Goal: Task Accomplishment & Management: Complete application form

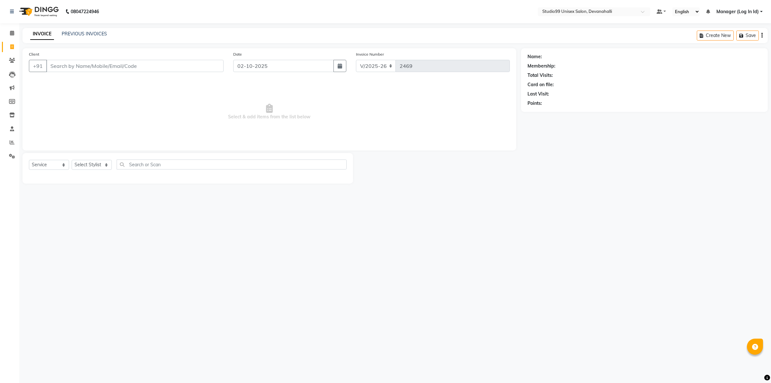
select select "6467"
select select "service"
click at [68, 68] on input "Client" at bounding box center [134, 66] width 177 height 12
paste input "9445057401"
type input "9445057401"
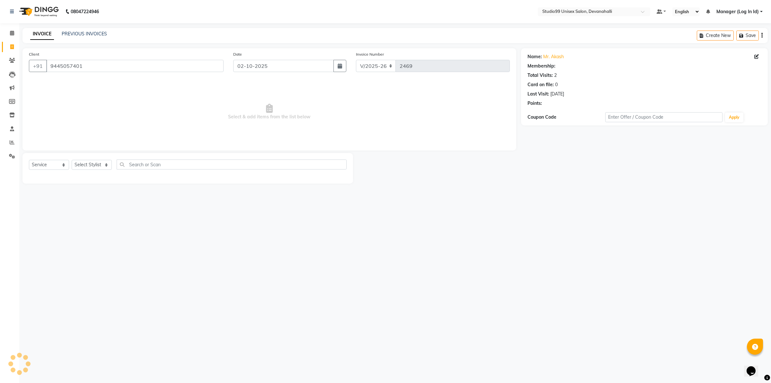
select select "1: Object"
click at [88, 166] on select "Select Stylist AANAYA Manager (Log In Id) Neha [PERSON_NAME] [PERSON_NAME] [PER…" at bounding box center [92, 165] width 40 height 10
select select "91868"
click at [72, 160] on select "Select Stylist AANAYA Manager (Log In Id) Neha [PERSON_NAME] [PERSON_NAME] [PER…" at bounding box center [92, 165] width 40 height 10
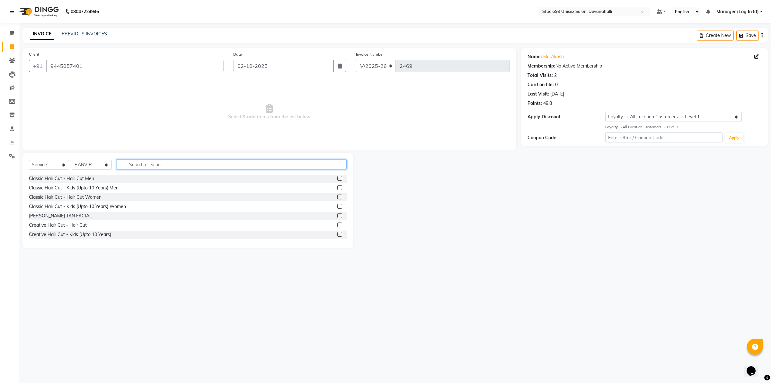
click at [147, 163] on input "text" at bounding box center [232, 164] width 230 height 10
type input "HA"
click at [79, 179] on div "Classic Hair Cut - Hair Cut Men" at bounding box center [61, 178] width 65 height 7
checkbox input "false"
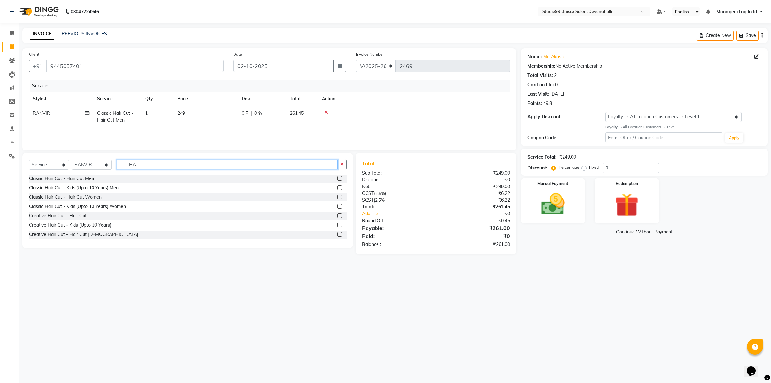
click at [140, 165] on input "HA" at bounding box center [227, 164] width 221 height 10
type input "H"
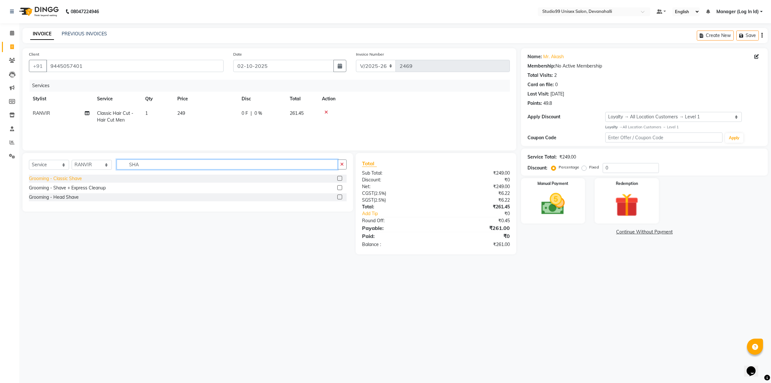
type input "SHA"
click at [81, 176] on div "Grooming - Classic Shave" at bounding box center [55, 178] width 53 height 7
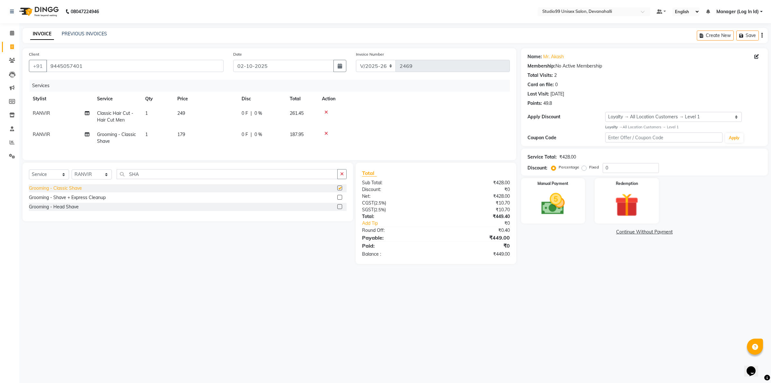
checkbox input "false"
click at [562, 206] on img at bounding box center [553, 204] width 40 height 28
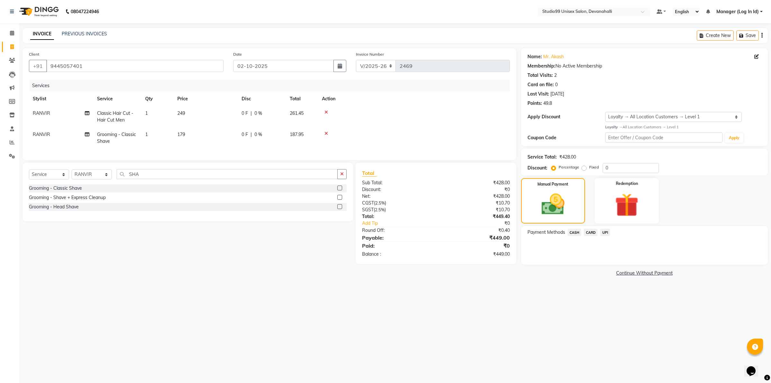
click at [592, 232] on span "CARD" at bounding box center [591, 232] width 14 height 7
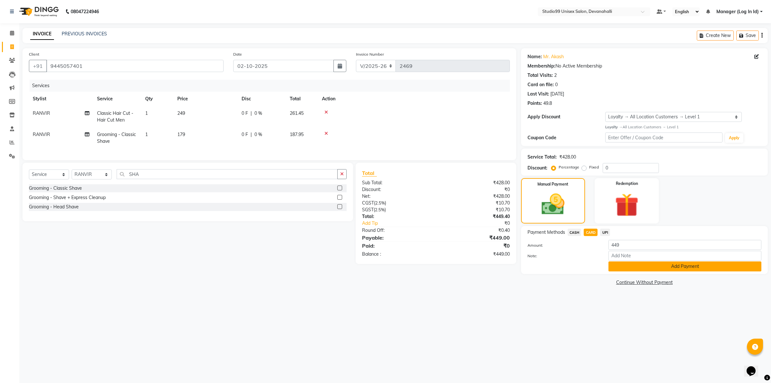
click at [663, 266] on button "Add Payment" at bounding box center [685, 266] width 153 height 10
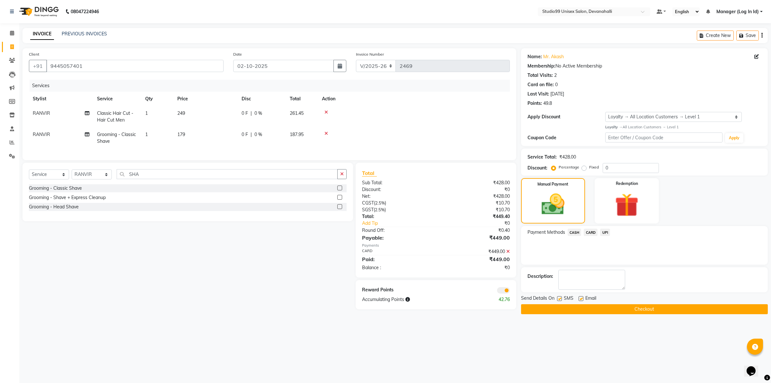
click at [658, 305] on button "Checkout" at bounding box center [644, 309] width 247 height 10
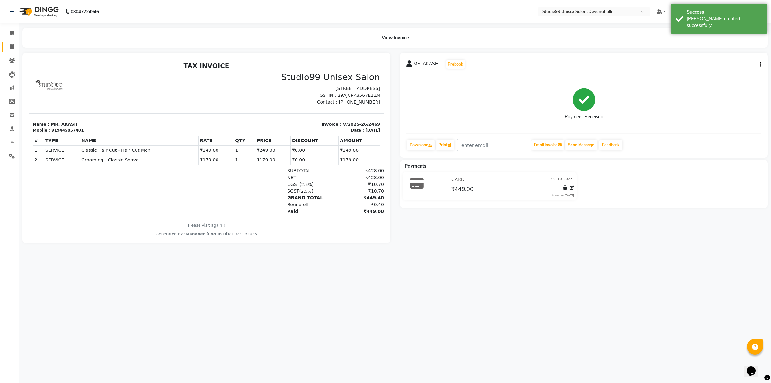
click at [10, 51] on link "Invoice" at bounding box center [9, 47] width 15 height 11
select select "service"
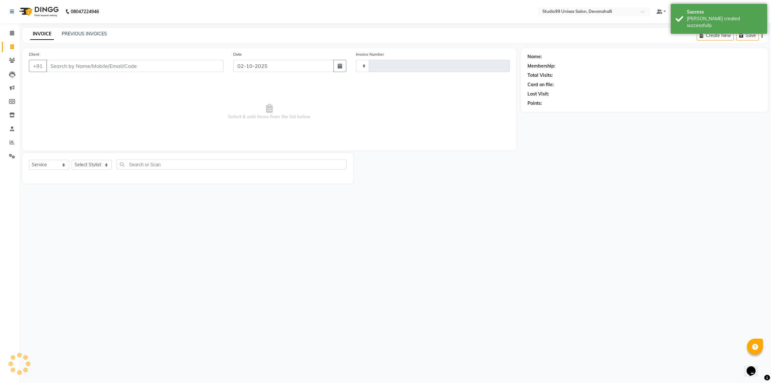
type input "2470"
select select "6467"
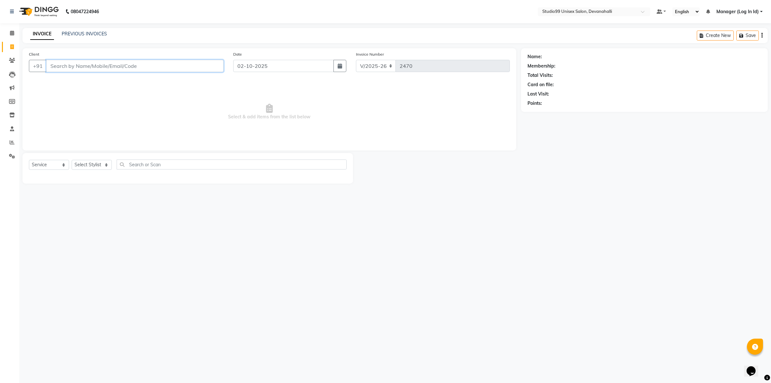
click at [161, 64] on input "Client" at bounding box center [134, 66] width 177 height 12
paste input "7227833555"
type input "7227833555"
select select "1: Object"
click at [87, 162] on select "Select Stylist AANAYA Manager (Log In Id) Neha [PERSON_NAME] [PERSON_NAME] [PER…" at bounding box center [92, 165] width 40 height 10
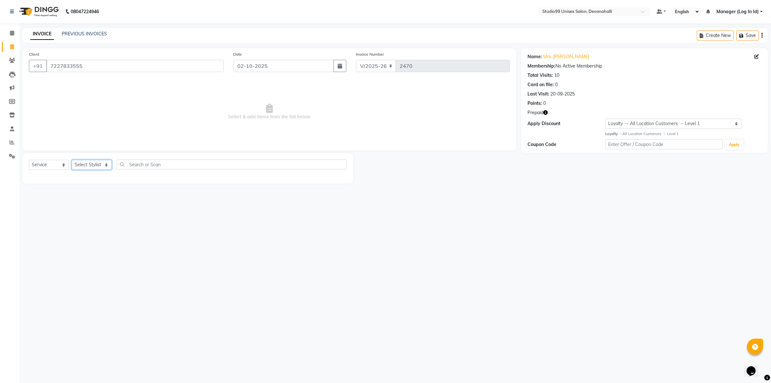
select select "92763"
click at [72, 160] on select "Select Stylist AANAYA Manager (Log In Id) Neha [PERSON_NAME] [PERSON_NAME] [PER…" at bounding box center [92, 165] width 40 height 10
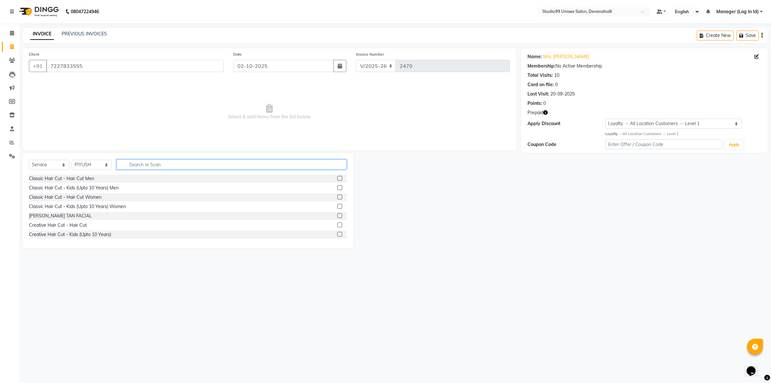
click at [144, 166] on input "text" at bounding box center [232, 164] width 230 height 10
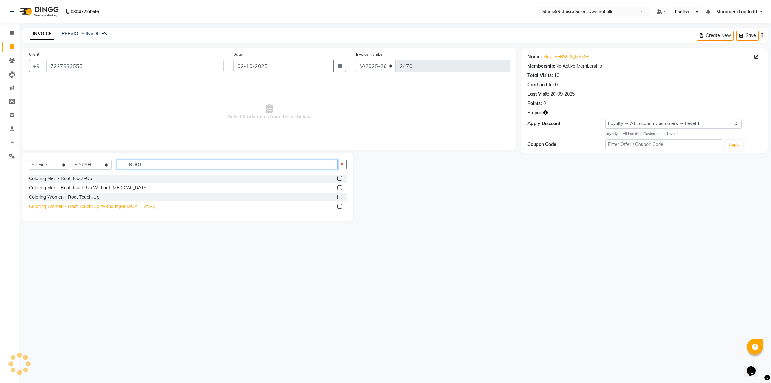
type input "ROOT"
click at [104, 206] on div "Coloring Women - Root Touch-Up Without [MEDICAL_DATA]" at bounding box center [92, 206] width 126 height 7
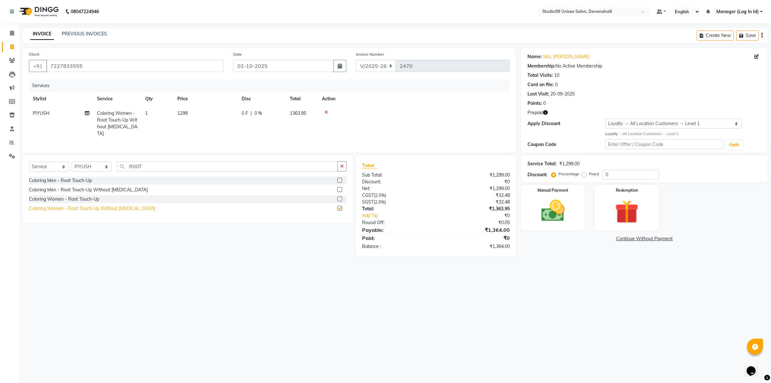
checkbox input "false"
click at [94, 163] on select "Select Stylist AANAYA Manager (Log In Id) Neha [PERSON_NAME] [PERSON_NAME] [PER…" at bounding box center [92, 167] width 40 height 10
select select "58194"
click at [72, 162] on select "Select Stylist AANAYA Manager (Log In Id) Neha [PERSON_NAME] [PERSON_NAME] [PER…" at bounding box center [92, 167] width 40 height 10
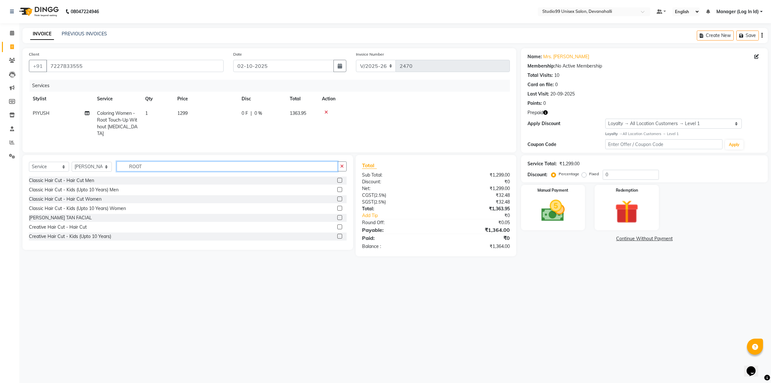
click at [157, 164] on input "ROOT" at bounding box center [227, 166] width 221 height 10
type input "R"
type input "EYE"
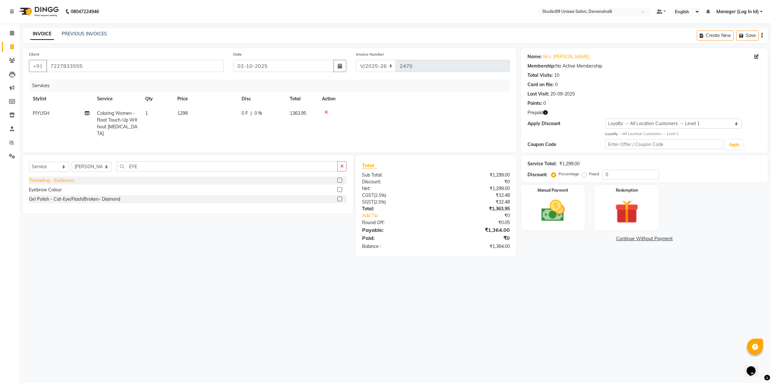
click at [57, 177] on div "Threading - Eyebrows" at bounding box center [51, 180] width 45 height 7
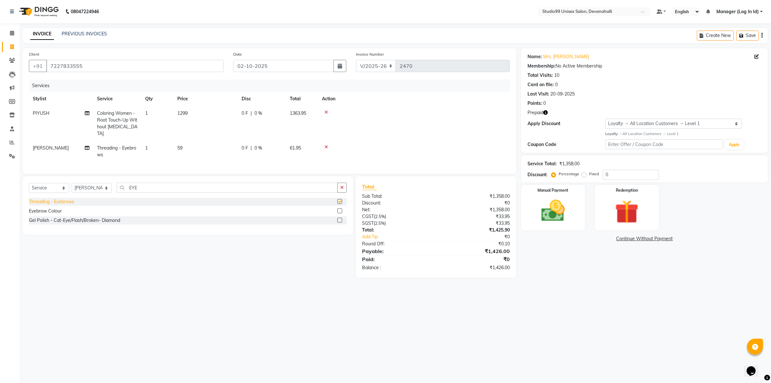
checkbox input "false"
click at [179, 190] on input "EYE" at bounding box center [227, 188] width 221 height 10
type input "E"
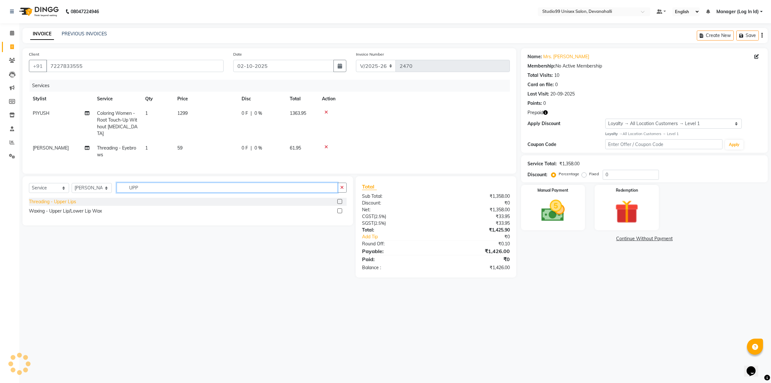
type input "UPP"
click at [47, 201] on div "Threading - Upper Lips" at bounding box center [52, 201] width 47 height 7
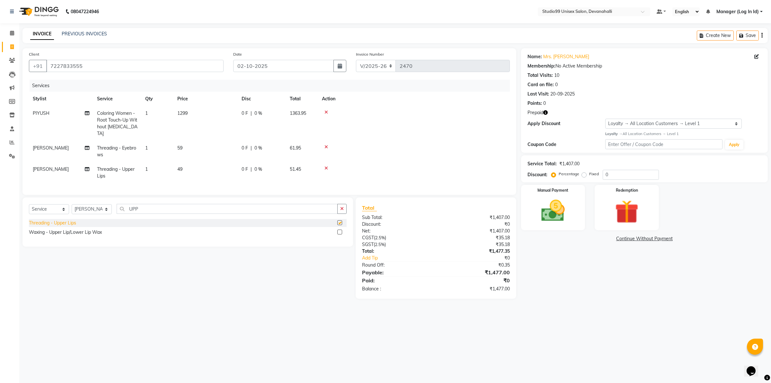
checkbox input "false"
click at [613, 198] on img at bounding box center [627, 211] width 40 height 31
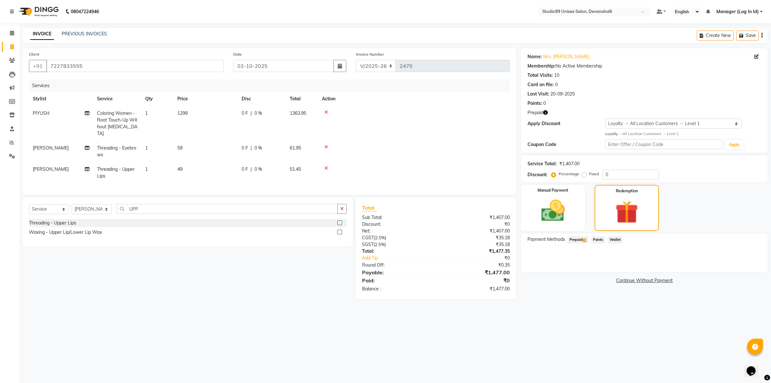
click at [584, 240] on span "1" at bounding box center [585, 240] width 4 height 4
click at [583, 240] on span "Prepaid 1" at bounding box center [578, 239] width 21 height 7
click at [751, 265] on button "Add" at bounding box center [746, 265] width 23 height 11
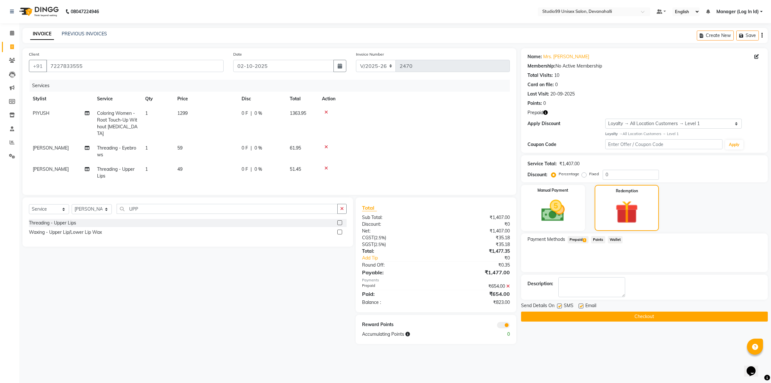
click at [274, 298] on div "Select Service Product Membership Package Voucher Prepaid Gift Card Select Styl…" at bounding box center [186, 270] width 336 height 147
click at [325, 145] on icon at bounding box center [327, 147] width 4 height 5
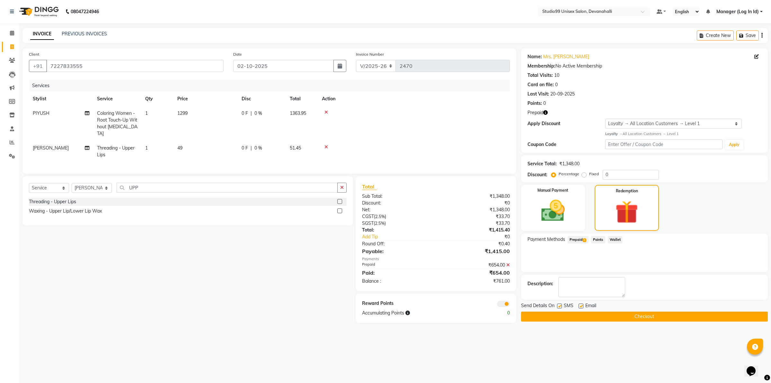
click at [585, 238] on span "1" at bounding box center [585, 240] width 4 height 4
click at [568, 206] on img at bounding box center [553, 210] width 40 height 28
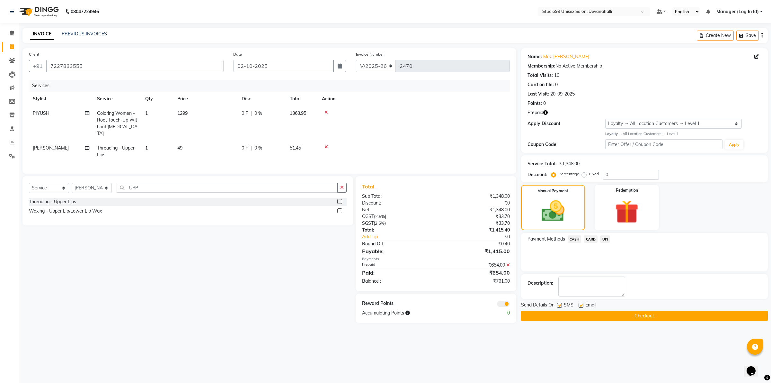
click at [327, 113] on icon at bounding box center [327, 112] width 4 height 5
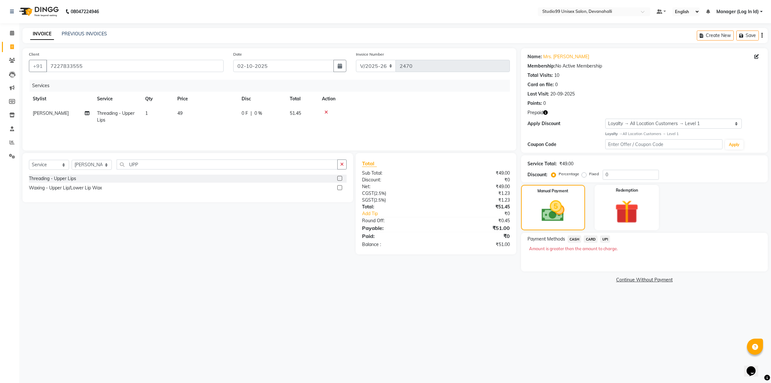
click at [327, 113] on icon at bounding box center [327, 112] width 4 height 5
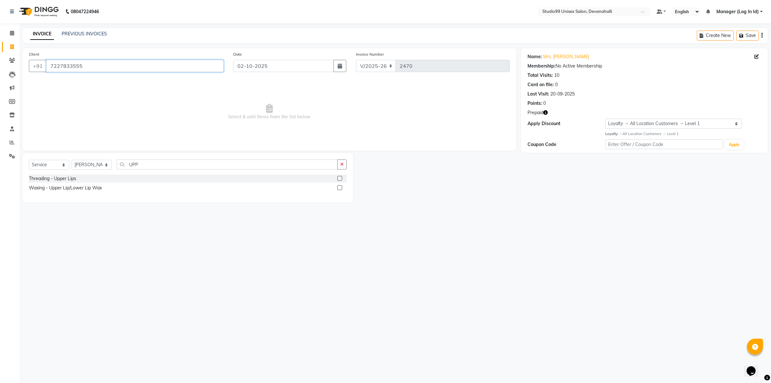
click at [194, 68] on input "7227833555" at bounding box center [134, 66] width 177 height 12
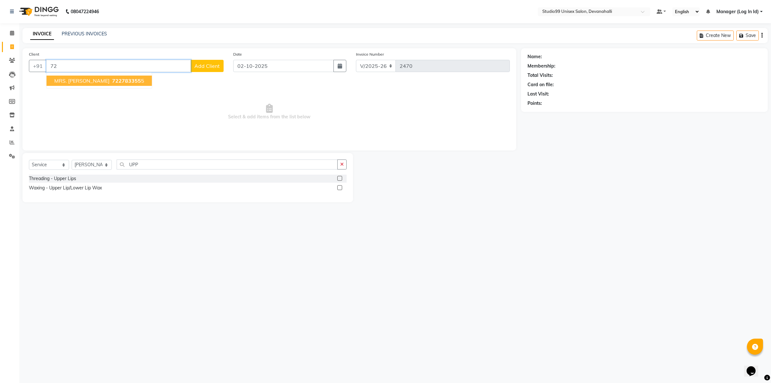
type input "7"
drag, startPoint x: 771, startPoint y: 22, endPoint x: 599, endPoint y: 108, distance: 191.8
click at [656, 81] on app-home "08047224946 Select Location × Studio99 Unisex Salon, Devanahalli Default Panel …" at bounding box center [385, 106] width 771 height 212
click at [592, 190] on div "Name: Membership: Total Visits: Card on file: Last Visit: Points:" at bounding box center [647, 125] width 252 height 154
click at [95, 32] on link "PREVIOUS INVOICES" at bounding box center [84, 34] width 45 height 6
